Goal: Task Accomplishment & Management: Complete application form

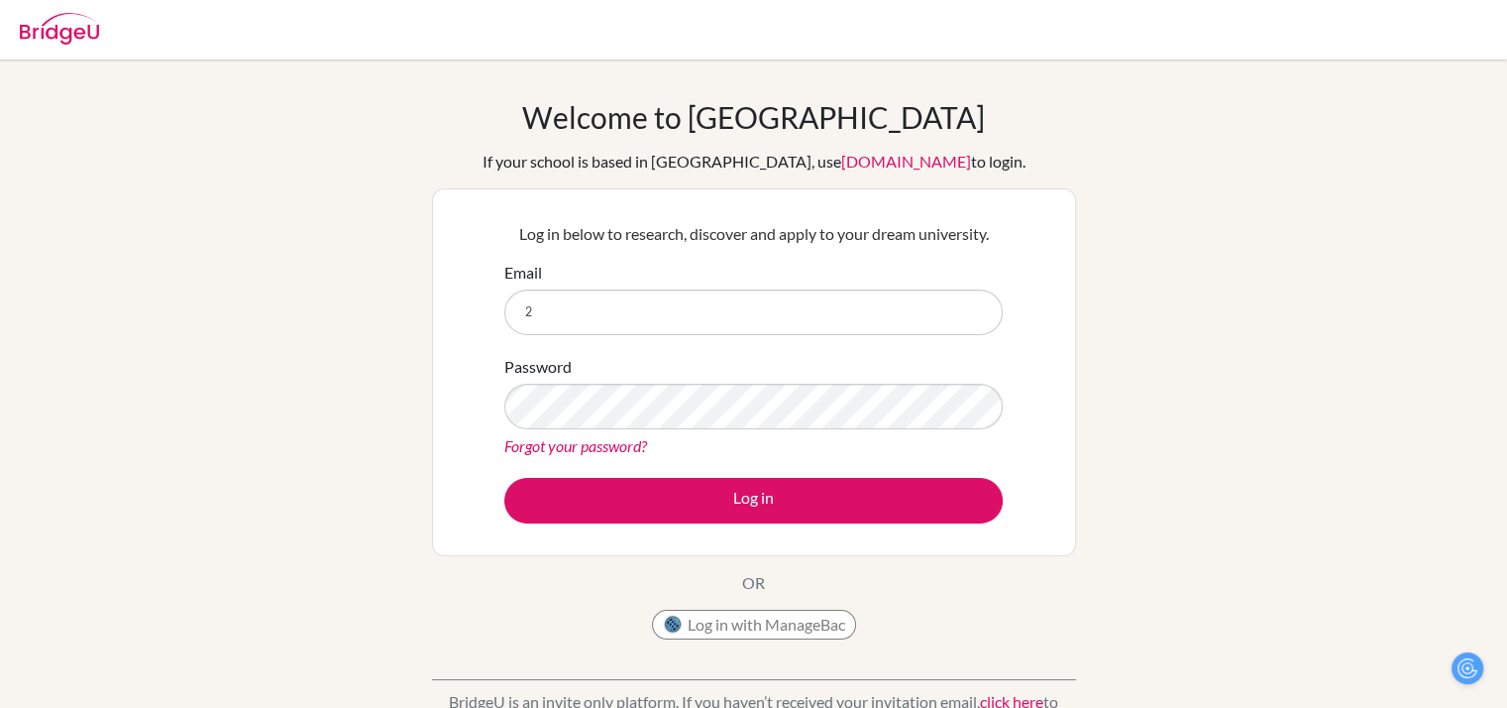
type input "[EMAIL_ADDRESS][DOMAIN_NAME]"
click at [567, 434] on div "Forgot your password?" at bounding box center [753, 446] width 499 height 24
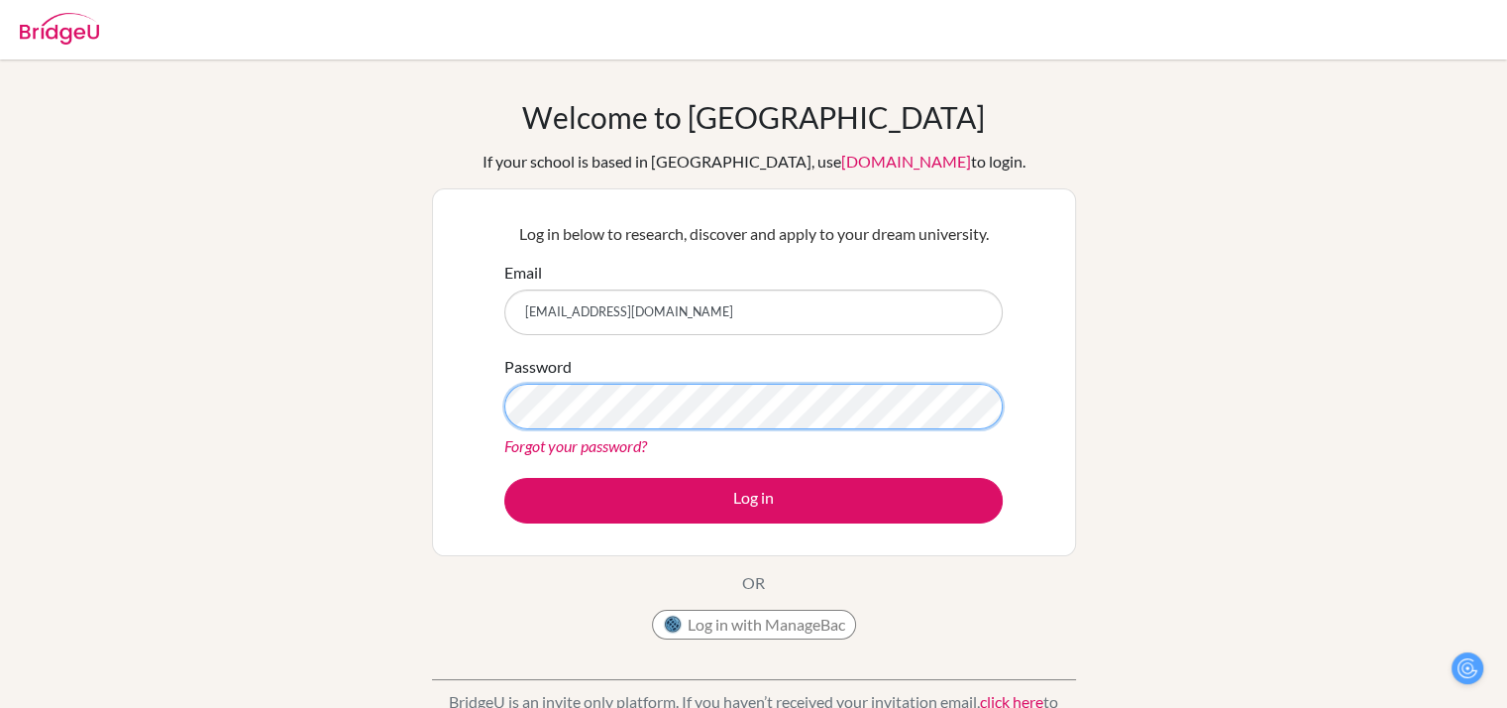
click at [504, 478] on button "Log in" at bounding box center [753, 501] width 499 height 46
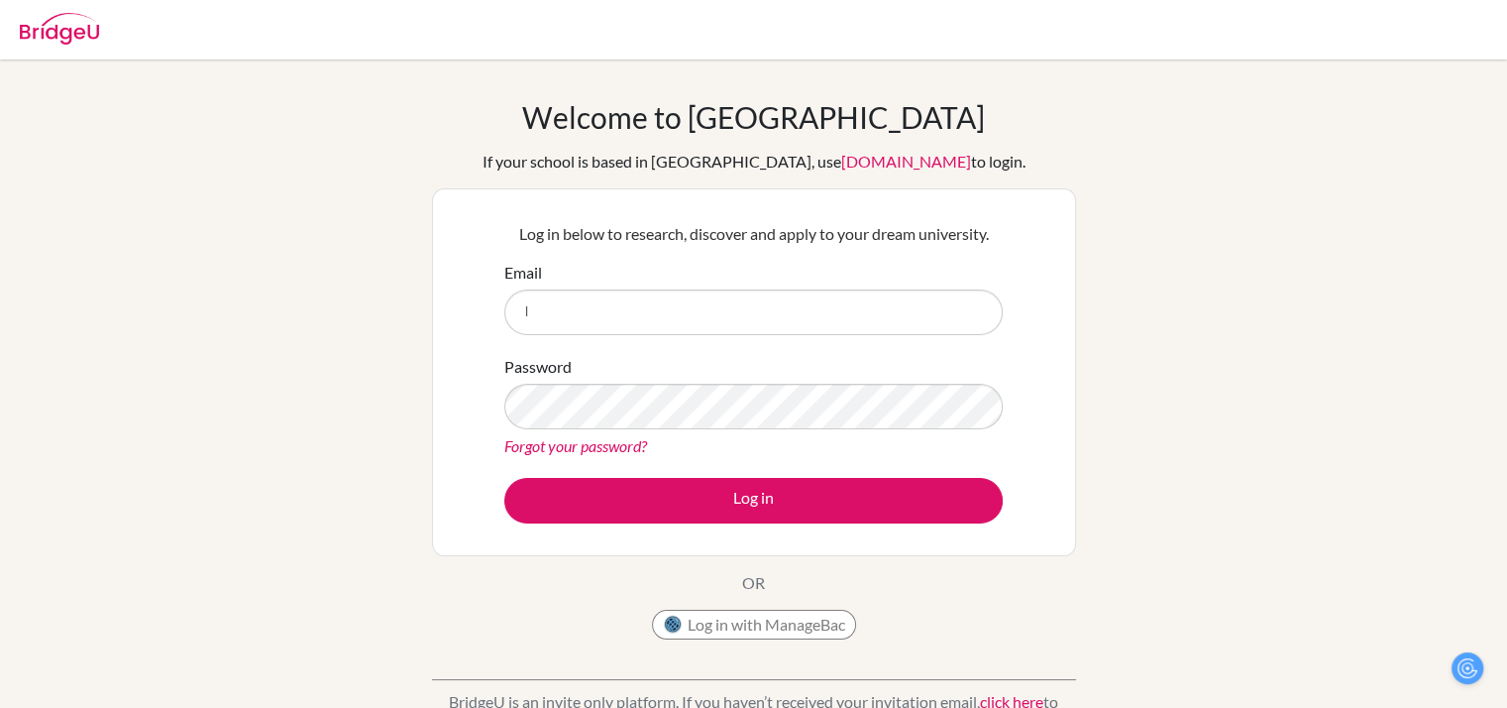
click at [671, 299] on input "l" at bounding box center [753, 312] width 499 height 46
type input "[EMAIL_ADDRESS][DOMAIN_NAME]"
click at [589, 381] on div "Password Forgot your password?" at bounding box center [753, 406] width 499 height 103
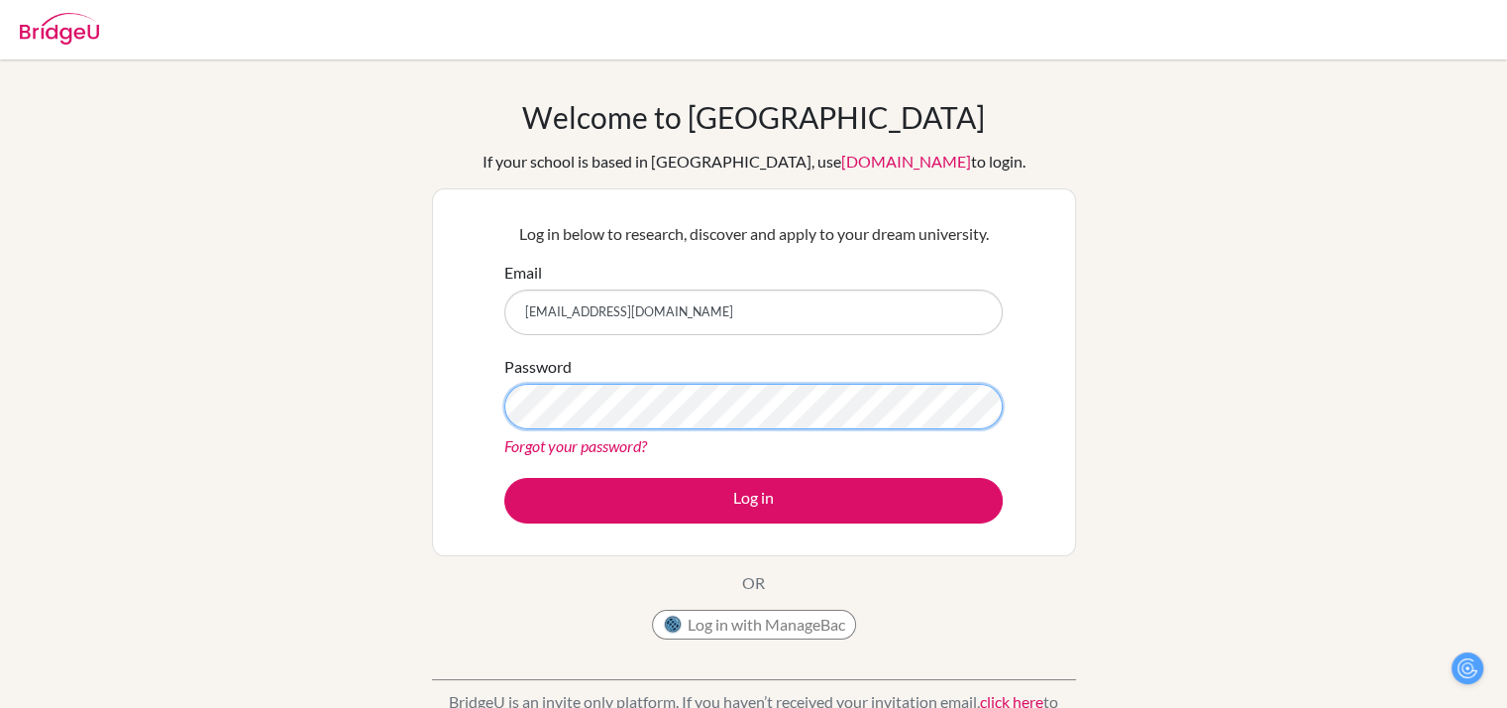
click at [504, 478] on button "Log in" at bounding box center [753, 501] width 499 height 46
